Goal: Task Accomplishment & Management: Use online tool/utility

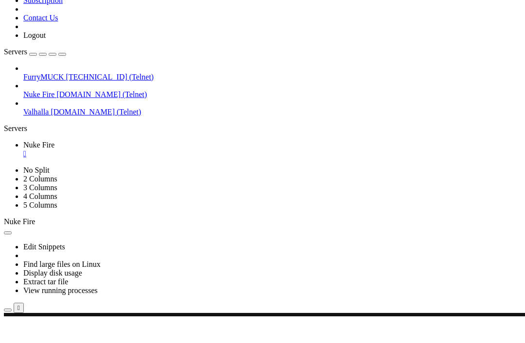
scroll to position [9404, 0]
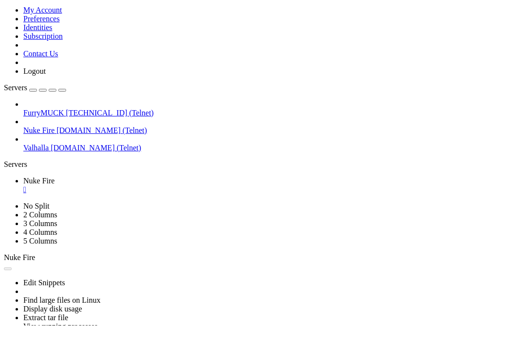
scroll to position [58141, 0]
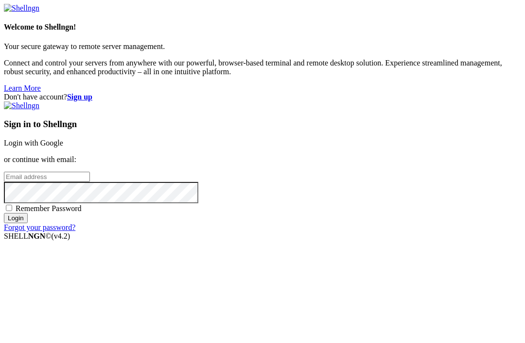
type input "[EMAIL_ADDRESS][DOMAIN_NAME]"
click at [28, 223] on input "Login" at bounding box center [16, 218] width 24 height 10
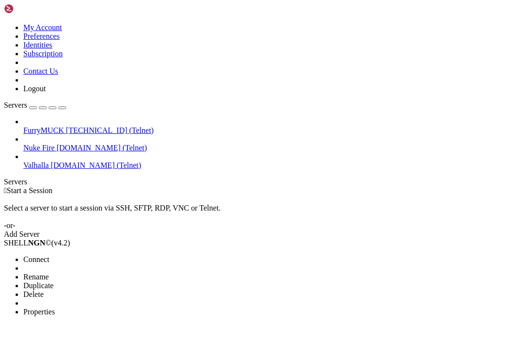
click at [44, 290] on span "Delete" at bounding box center [33, 294] width 20 height 8
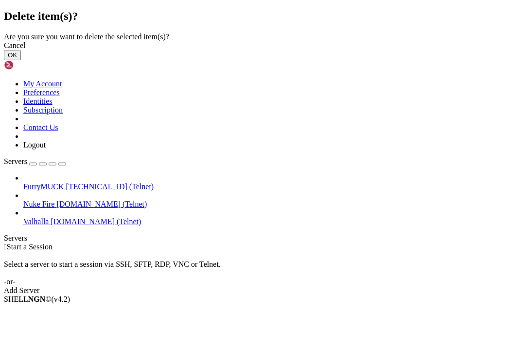
click at [21, 60] on button "OK" at bounding box center [12, 55] width 17 height 10
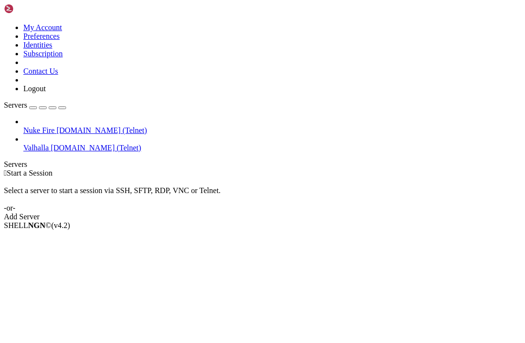
click at [37, 106] on button "button" at bounding box center [33, 107] width 8 height 3
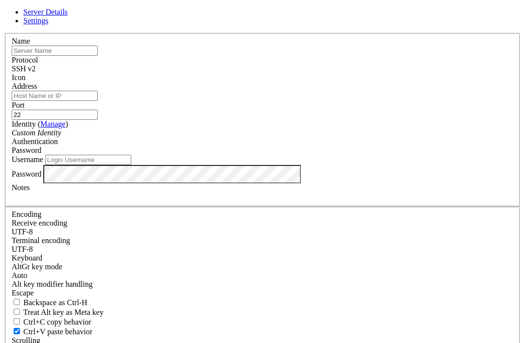
click at [338, 73] on div "SSH v2" at bounding box center [262, 69] width 501 height 9
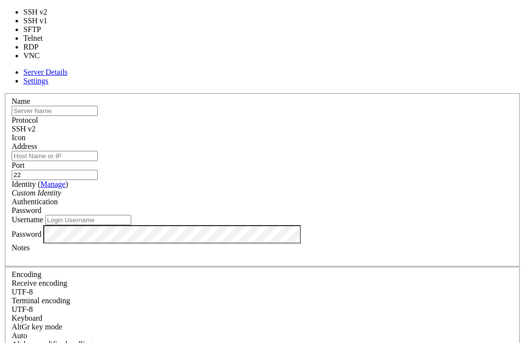
type input "23"
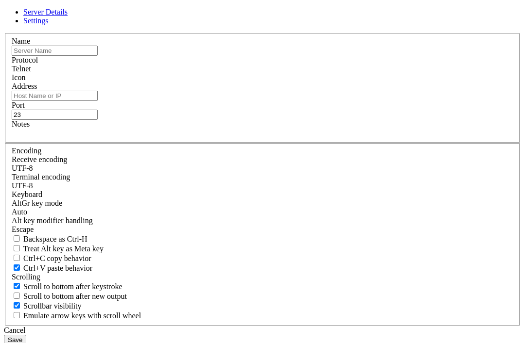
click at [98, 56] on input "text" at bounding box center [55, 51] width 86 height 10
paste input "[DOMAIN_NAME]"
type input "a"
type input "AI"
click at [98, 101] on input "Address" at bounding box center [55, 96] width 86 height 10
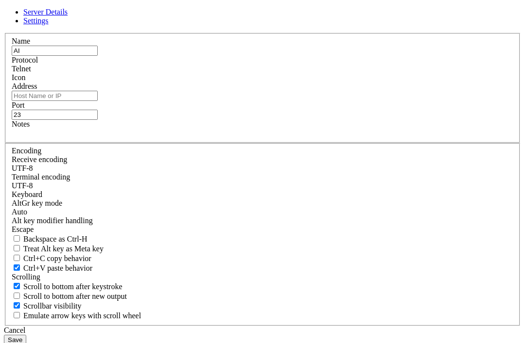
paste input "[DOMAIN_NAME]"
type input "[DOMAIN_NAME]"
click at [98, 120] on input "23" at bounding box center [55, 115] width 86 height 10
type input "2"
type input "32323"
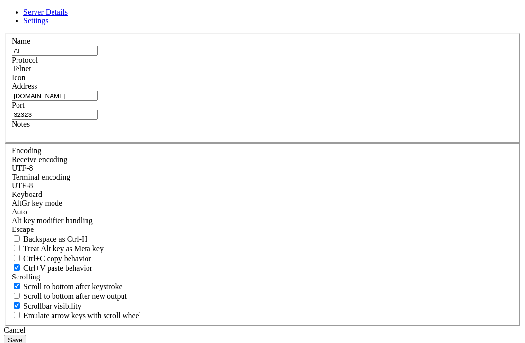
click at [26, 335] on button "Save" at bounding box center [15, 340] width 22 height 10
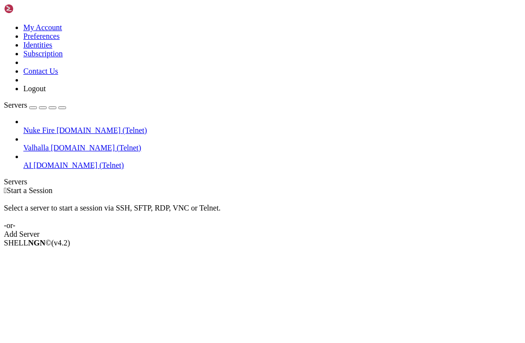
click at [66, 161] on span "[DOMAIN_NAME] (Telnet)" at bounding box center [79, 165] width 90 height 8
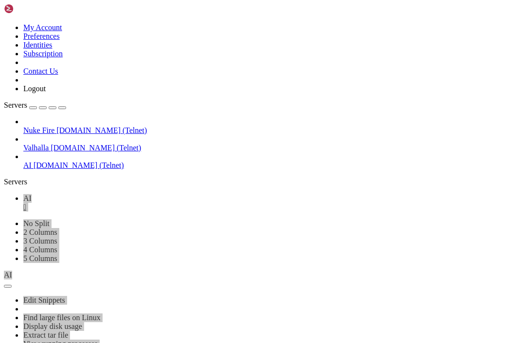
click at [156, 203] on div "" at bounding box center [271, 207] width 497 height 9
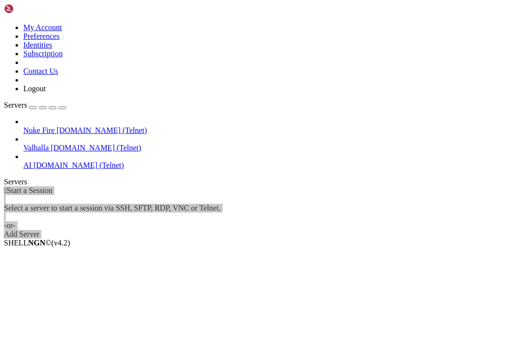
click at [32, 161] on span "AI" at bounding box center [27, 165] width 8 height 8
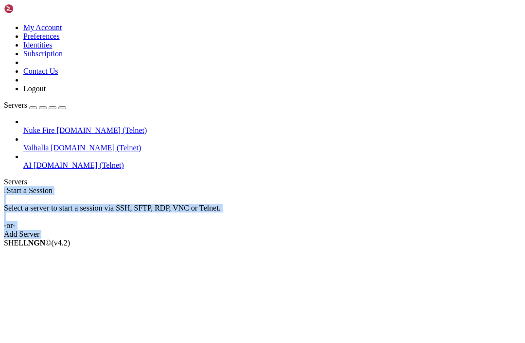
click at [32, 161] on span "AI" at bounding box center [27, 165] width 8 height 8
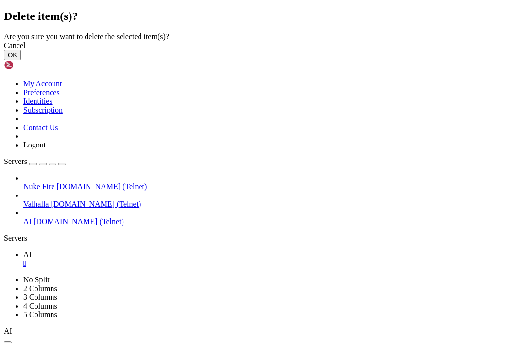
click at [21, 60] on button "OK" at bounding box center [12, 55] width 17 height 10
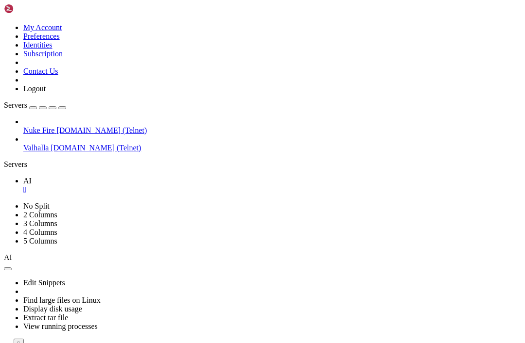
click at [154, 186] on div "" at bounding box center [271, 190] width 497 height 9
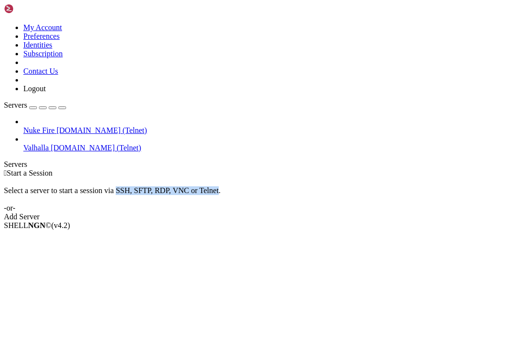
drag, startPoint x: 337, startPoint y: 127, endPoint x: 463, endPoint y: 128, distance: 125.8
click at [463, 178] on div "Select a server to start a session via SSH, SFTP, RDP, VNC or Telnet. -or-" at bounding box center [262, 195] width 517 height 35
copy div "SSH, SFTP, RDP, VNC or Telnet"
click at [494, 207] on div " Start a Session Select a server to start a session via SSH, SFTP, RDP, VNC or…" at bounding box center [262, 195] width 517 height 52
click at [33, 108] on div "button" at bounding box center [33, 108] width 0 height 0
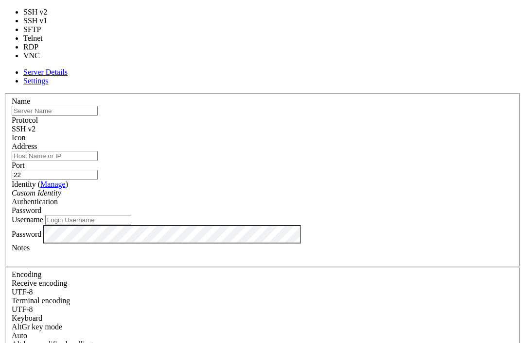
type input "23"
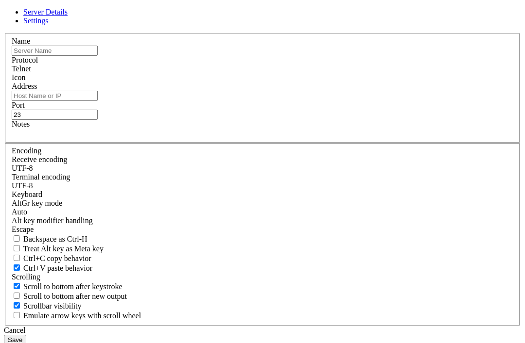
click at [98, 56] on input "text" at bounding box center [55, 51] width 86 height 10
type input "AI"
click at [98, 101] on input "Address" at bounding box center [55, 96] width 86 height 10
paste input "SSH, SFTP, RDP, VNC or Telnet"
type input "S"
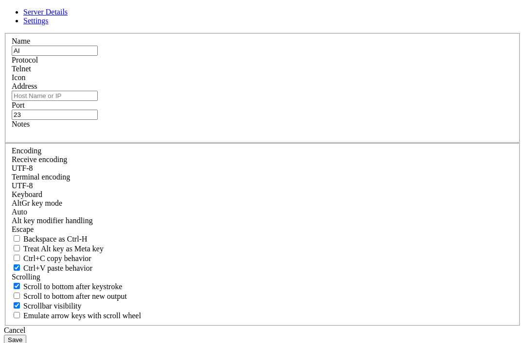
paste input "[DOMAIN_NAME]"
type input "[DOMAIN_NAME]"
click at [98, 120] on input "23" at bounding box center [55, 115] width 86 height 10
type input "2"
type input "32323"
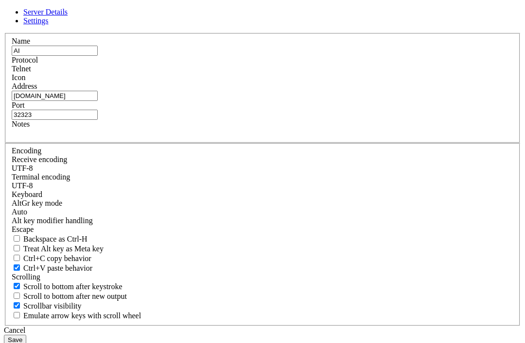
click at [26, 335] on button "Save" at bounding box center [15, 340] width 22 height 10
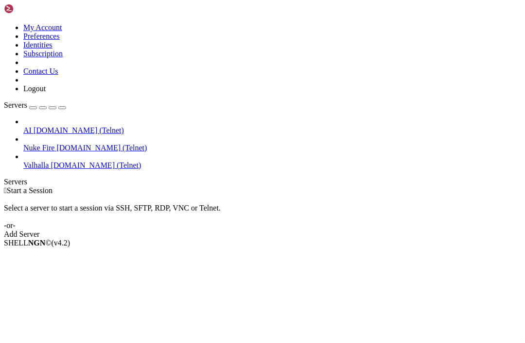
click at [32, 126] on span "AI" at bounding box center [27, 130] width 8 height 8
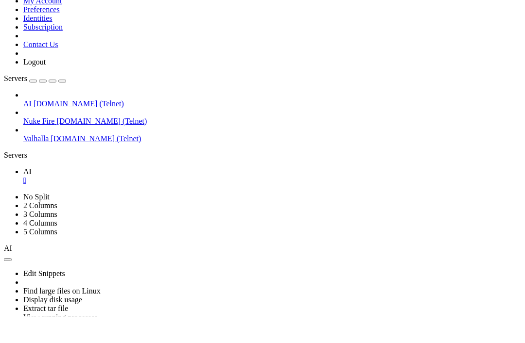
scroll to position [135, 0]
paste textarea "Lorem, IpsuMDO. Sita con ad, eli sed doeiu te inc ut l ETD, magna aliqua eni "A…"
type textarea "Lorem, IpsuMDO. Sita con ad, eli sed doeiu te inc ut l ETD, magna aliqua eni "A…"
paste textarea "Lorem, IpsuMDO. Sita con ad, eli sed doeiu te inc ut l ETD, magna aliqua eni "A…"
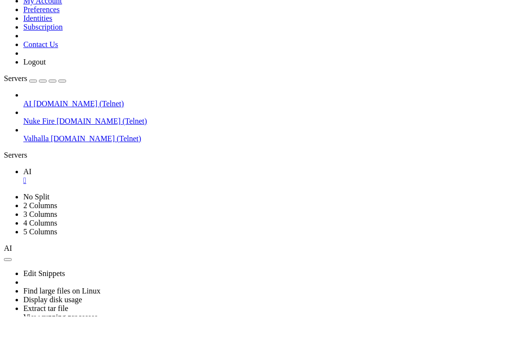
type textarea "Lorem, IpsuMDO. Sita con ad, eli sed doeiu te inc ut l ETD, magna aliqua eni "A…"
paste textarea "Lor ips do Sita. Cons ad e seddoei temp inci utl etdol mag. Aliq en admini-veni…"
type textarea "Lor ips do Sita. Cons ad e seddoei temp inci utl etdol mag. Aliq en admini-veni…"
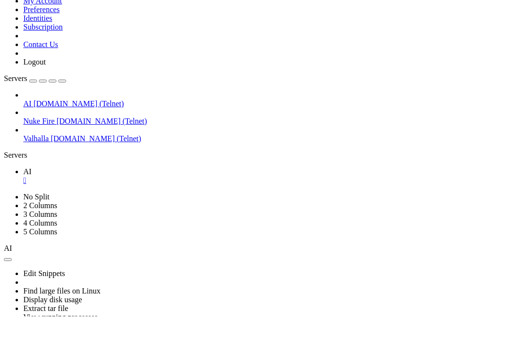
paste textarea "Lor ips do Sita. Cons ad e seddoei temp inci utl etdol mag. Aliq en admini-veni…"
type textarea "Lor ips do Sita. Cons ad e seddoei temp inci utl etdol mag. Aliq en admini-veni…"
paste textarea "Lor ips do Sita. Cons ad e seddoei temp inci utl etdol mag. Aliq en admini-veni…"
type textarea "Lor ips do Sita. Cons ad e seddoei temp inci utl etdol mag. Aliq en admini-veni…"
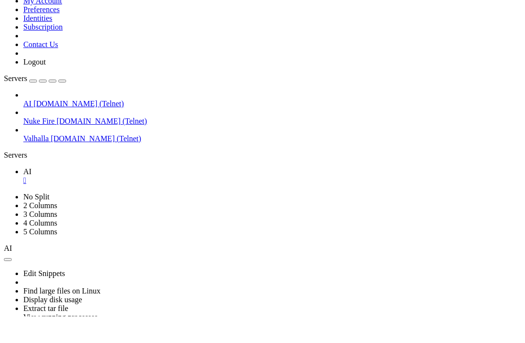
scroll to position [2204, 0]
paste textarea "Lor ips do Sita. Cons ad e seddoei temp inci utl etdol mag. Aliq en admini-veni…"
type textarea "Lor ips do Sita. Cons ad e seddoei temp inci utl etdol mag. Aliq en admini-veni…"
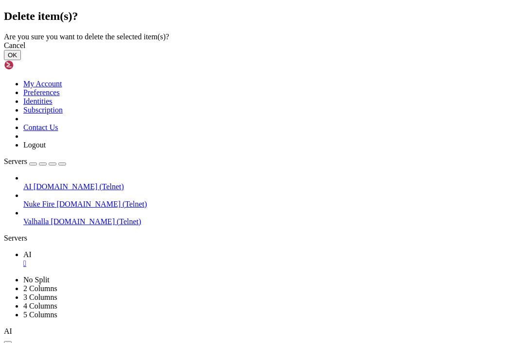
click at [21, 60] on button "OK" at bounding box center [12, 55] width 17 height 10
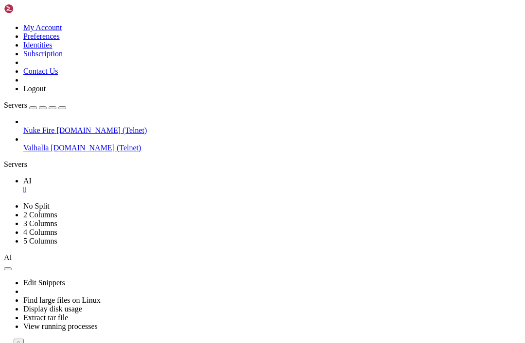
click at [154, 186] on div "" at bounding box center [271, 190] width 497 height 9
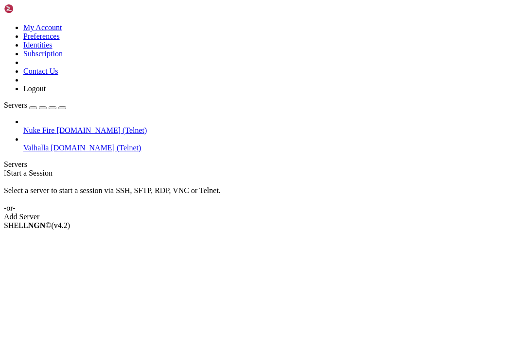
click at [33, 108] on div "button" at bounding box center [33, 108] width 0 height 0
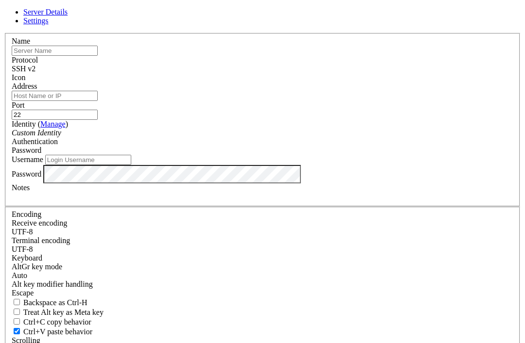
click at [35, 73] on span "SSH v2" at bounding box center [24, 69] width 24 height 8
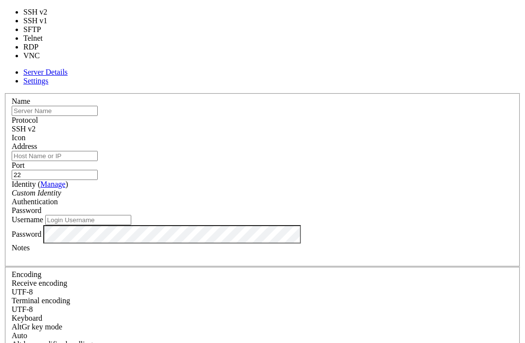
type input "23"
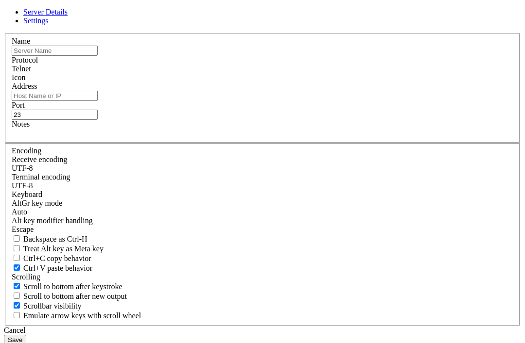
click at [98, 56] on input "text" at bounding box center [55, 51] width 86 height 10
type input "???"
click at [98, 101] on input "Address" at bounding box center [55, 96] width 86 height 10
type input "[DOMAIN_NAME]"
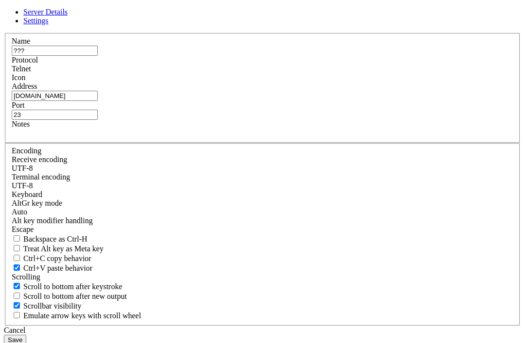
click at [26, 335] on button "Save" at bounding box center [15, 340] width 22 height 10
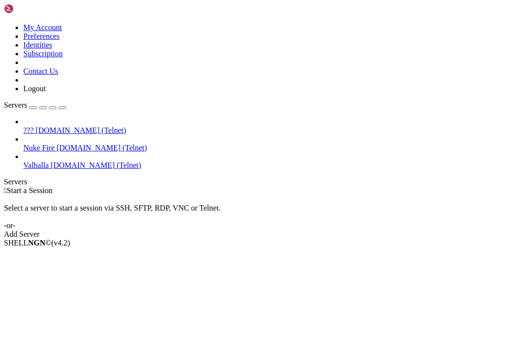
click at [60, 126] on span "[DOMAIN_NAME] (Telnet)" at bounding box center [80, 130] width 90 height 8
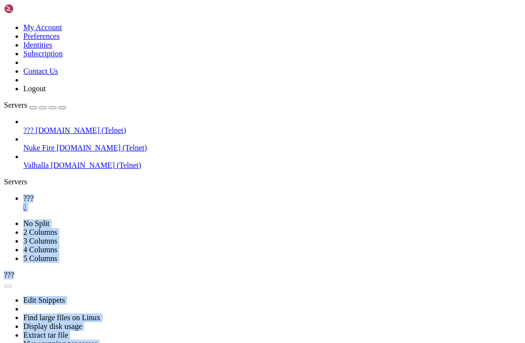
scroll to position [0, 0]
click at [0, 0] on html "Loading... My Account Preferences Identities Subscription Contact Us Logout Ser…" at bounding box center [262, 235] width 525 height 470
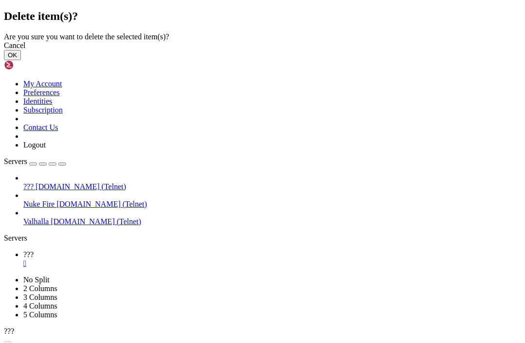
click at [21, 60] on button "OK" at bounding box center [12, 55] width 17 height 10
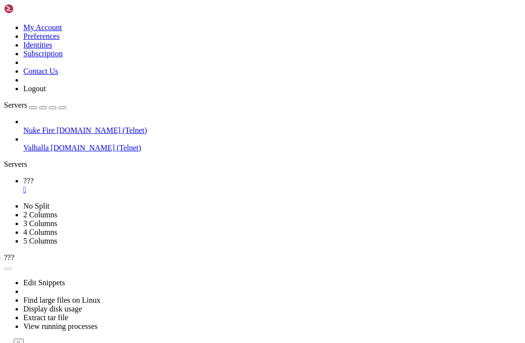
click at [155, 186] on div "" at bounding box center [271, 190] width 497 height 9
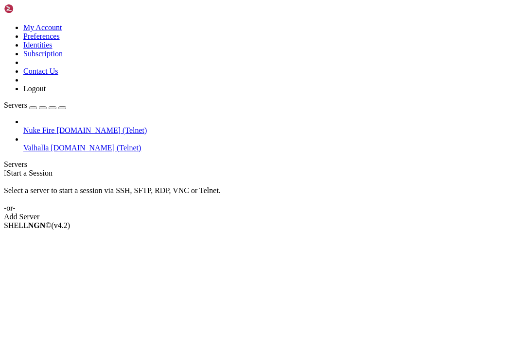
click at [322, 213] on div "Add Server" at bounding box center [262, 217] width 517 height 9
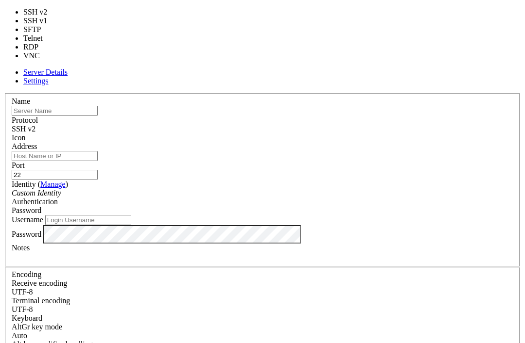
type input "23"
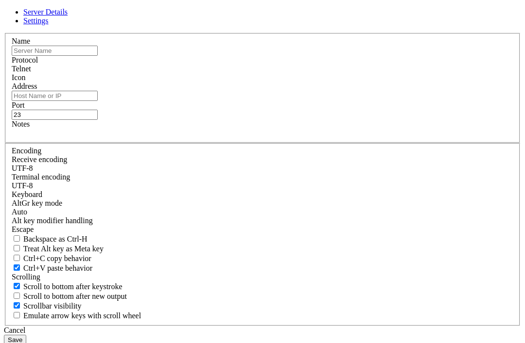
click at [98, 101] on input "Address" at bounding box center [55, 96] width 86 height 10
paste input "[DOMAIN_NAME]"
type input "[DOMAIN_NAME]"
click at [98, 56] on input "text" at bounding box center [55, 51] width 86 height 10
type input "???"
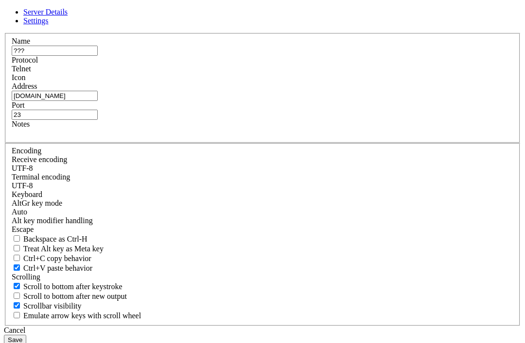
click at [98, 120] on input "23" at bounding box center [55, 115] width 86 height 10
type input "2"
type input "1234"
click at [26, 335] on button "Save" at bounding box center [15, 340] width 22 height 10
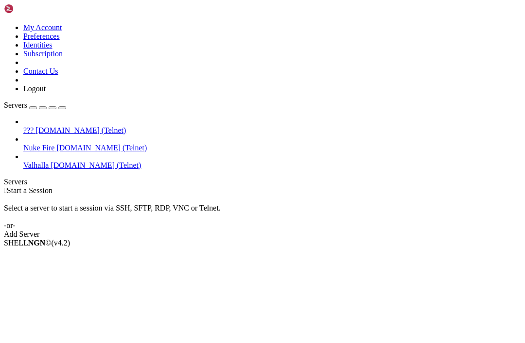
click at [71, 126] on span "[DOMAIN_NAME] (Telnet)" at bounding box center [80, 130] width 90 height 8
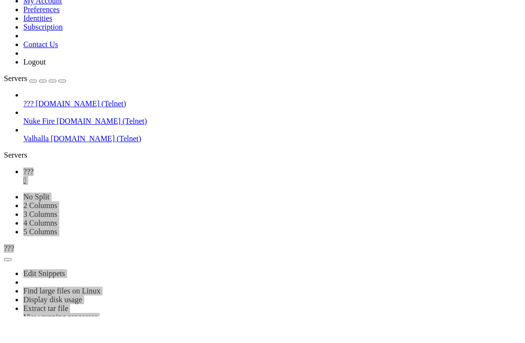
scroll to position [360, 0]
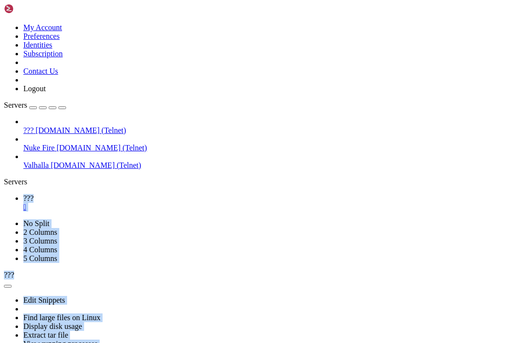
click at [0, 0] on html "Loading... My Account Preferences Identities Subscription Contact Us Logout Ser…" at bounding box center [262, 238] width 525 height 477
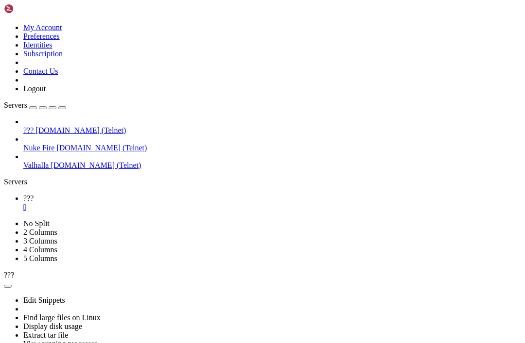
click at [191, 323] on div at bounding box center [262, 171] width 525 height 343
click at [120, 120] on html "Loading... My Account Preferences Identities Subscription Contact Us Logout Ser…" at bounding box center [262, 238] width 525 height 477
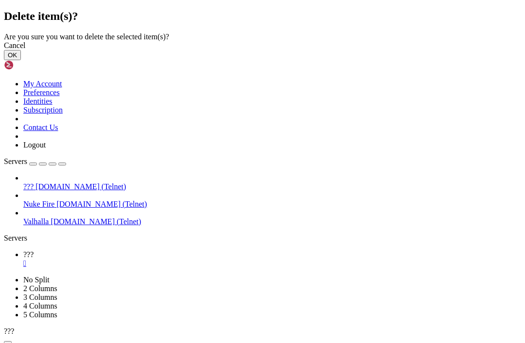
click at [4, 33] on icon at bounding box center [4, 33] width 0 height 0
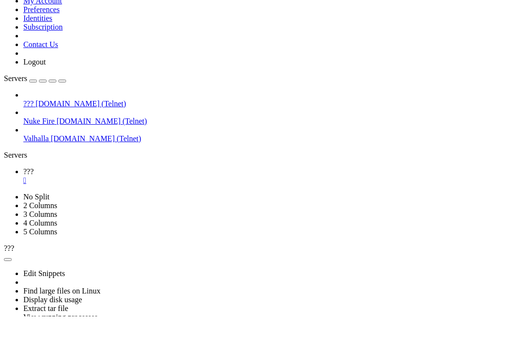
scroll to position [1469, 0]
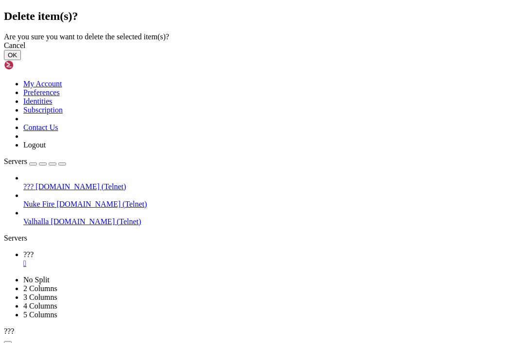
click at [21, 60] on button "OK" at bounding box center [12, 55] width 17 height 10
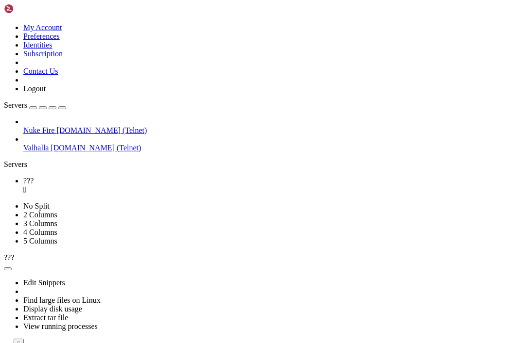
click at [157, 186] on div "" at bounding box center [271, 190] width 497 height 9
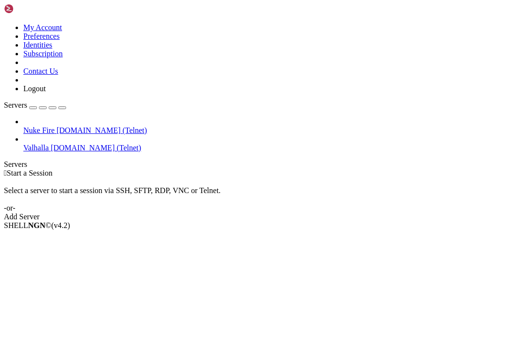
click at [33, 108] on div "button" at bounding box center [33, 108] width 0 height 0
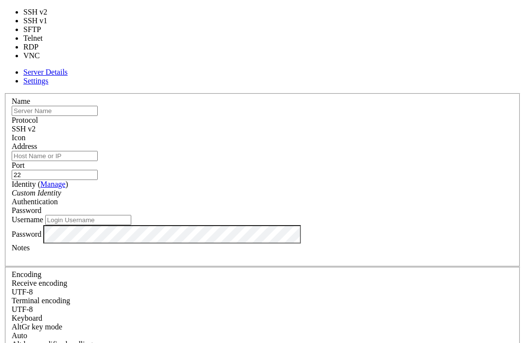
type input "23"
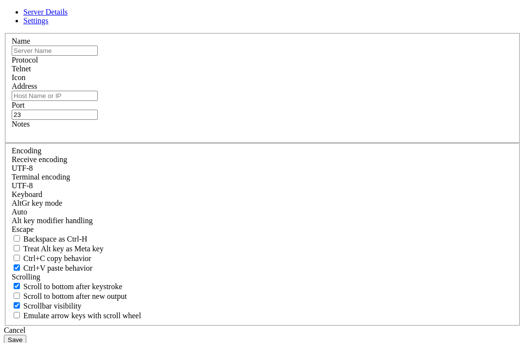
click at [98, 101] on input "Address" at bounding box center [55, 96] width 86 height 10
paste input "[DOMAIN_NAME]"
type input "[DOMAIN_NAME]"
click at [98, 56] on input "text" at bounding box center [55, 51] width 86 height 10
type input "???"
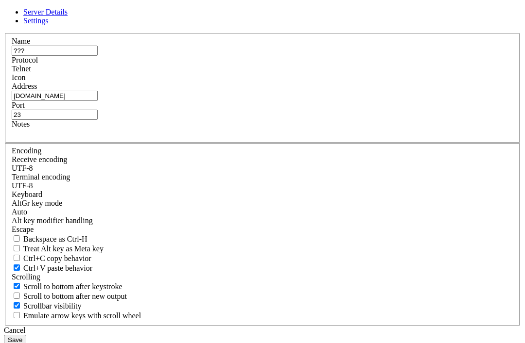
click at [276, 221] on div "Name ??? Protocol Telnet Icon Address [DOMAIN_NAME] Port 23 Notes" at bounding box center [262, 179] width 517 height 293
click at [26, 335] on button "Save" at bounding box center [15, 340] width 22 height 10
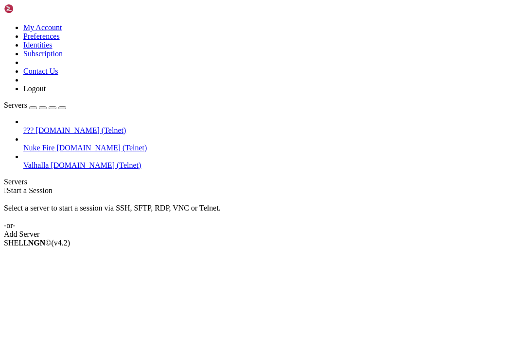
click at [34, 126] on span "???" at bounding box center [28, 130] width 10 height 8
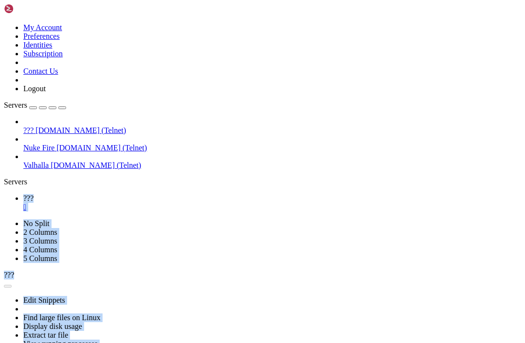
scroll to position [0, 0]
click at [157, 203] on div "" at bounding box center [271, 207] width 497 height 9
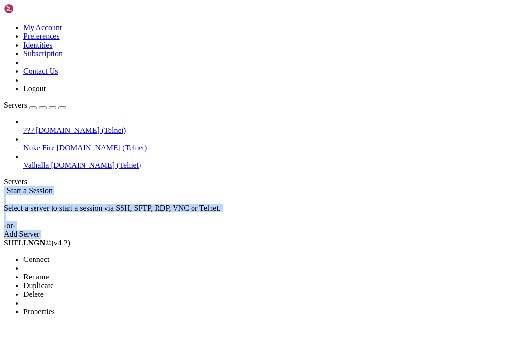
click at [0, 0] on html "Loading... My Account Preferences Identities Subscription Contact Us Logout Ser…" at bounding box center [262, 162] width 525 height 324
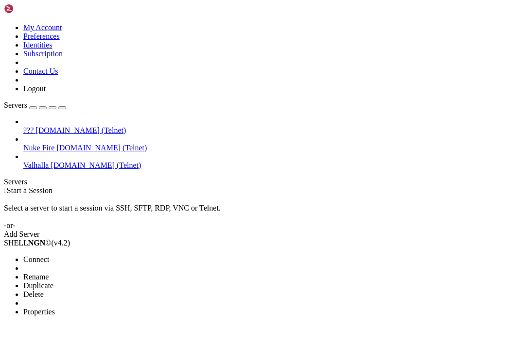
click at [112, 308] on li "Properties" at bounding box center [67, 312] width 88 height 9
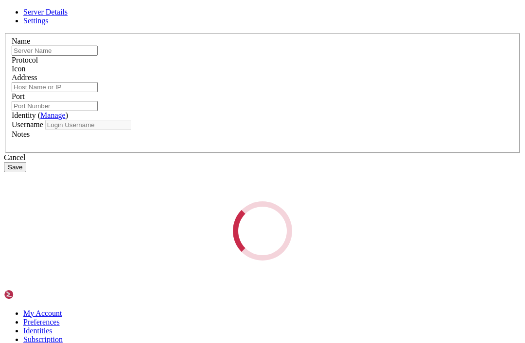
type input "???"
type input "[DOMAIN_NAME]"
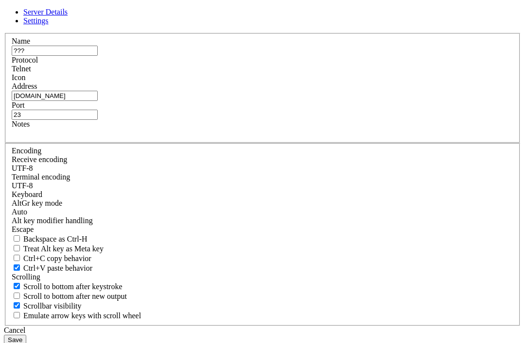
click at [98, 120] on input "23" at bounding box center [55, 115] width 86 height 10
type input "2"
type input "7777"
click at [26, 335] on button "Save" at bounding box center [15, 340] width 22 height 10
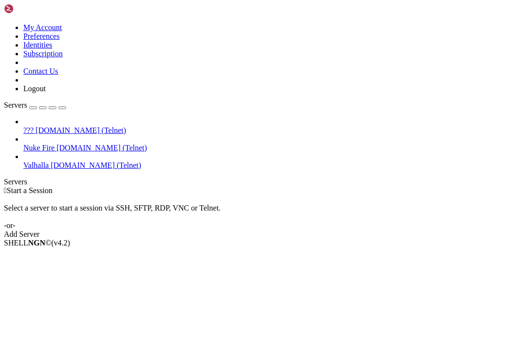
click at [34, 126] on span "???" at bounding box center [28, 130] width 10 height 8
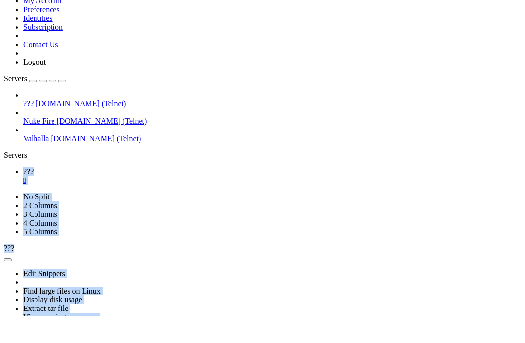
scroll to position [83, 0]
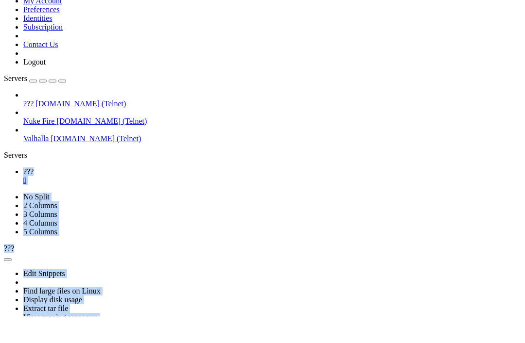
click at [56, 106] on button "button" at bounding box center [53, 107] width 8 height 3
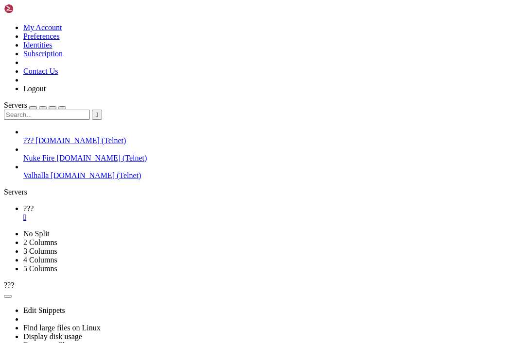
scroll to position [83, 0]
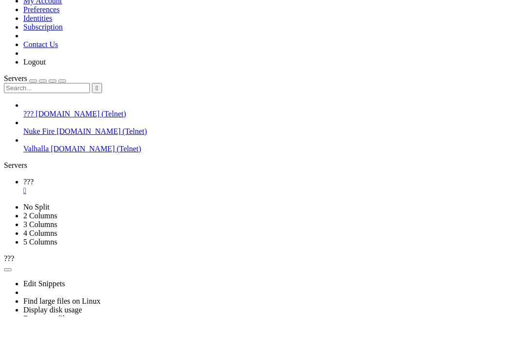
scroll to position [1957, 0]
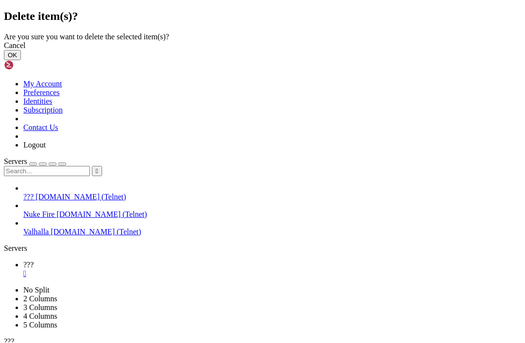
click at [21, 60] on button "OK" at bounding box center [12, 55] width 17 height 10
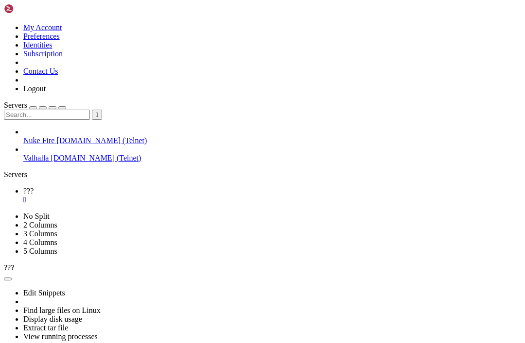
click at [155, 196] on div "" at bounding box center [271, 200] width 497 height 9
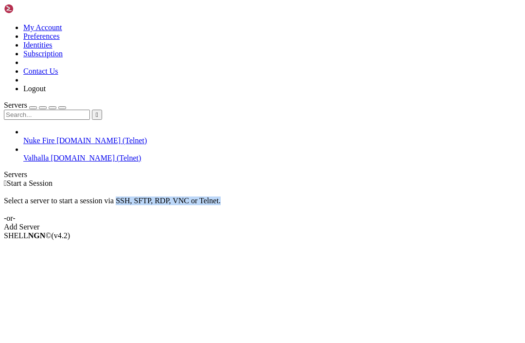
drag, startPoint x: 338, startPoint y: 127, endPoint x: 478, endPoint y: 125, distance: 140.9
click at [478, 188] on div "Select a server to start a session via SSH, SFTP, RDP, VNC or Telnet. -or-" at bounding box center [262, 205] width 517 height 35
copy div "SSH, SFTP, RDP, VNC or Telnet."
click at [225, 232] on div " Start a Session Select a server to start a session via SSH, SFTP, RDP, VNC or…" at bounding box center [262, 205] width 517 height 52
click at [342, 223] on link "Add Server" at bounding box center [262, 227] width 517 height 9
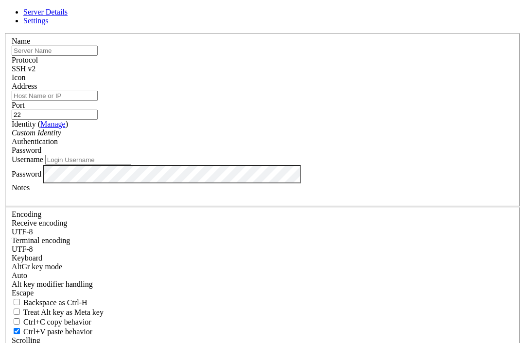
click at [328, 73] on div "SSH v2" at bounding box center [262, 69] width 501 height 9
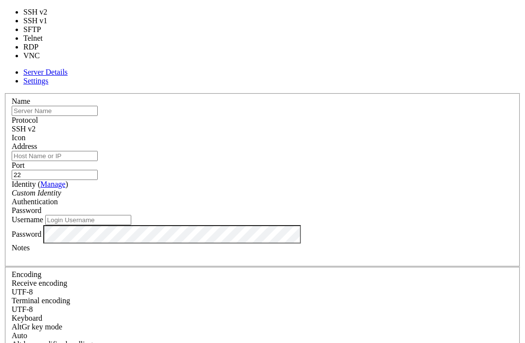
click at [324, 125] on div "SSH v2" at bounding box center [262, 129] width 501 height 9
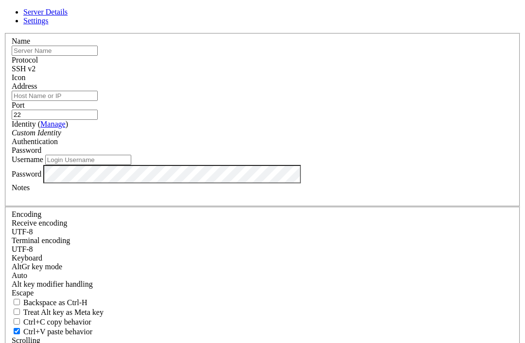
click at [4, 33] on icon at bounding box center [4, 33] width 0 height 0
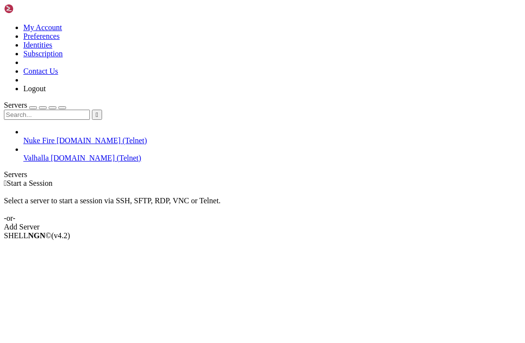
click at [333, 223] on div "Add Server" at bounding box center [262, 227] width 517 height 9
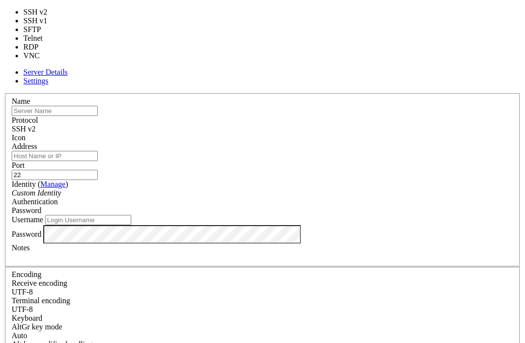
type input "23"
